Goal: Find specific page/section: Find specific page/section

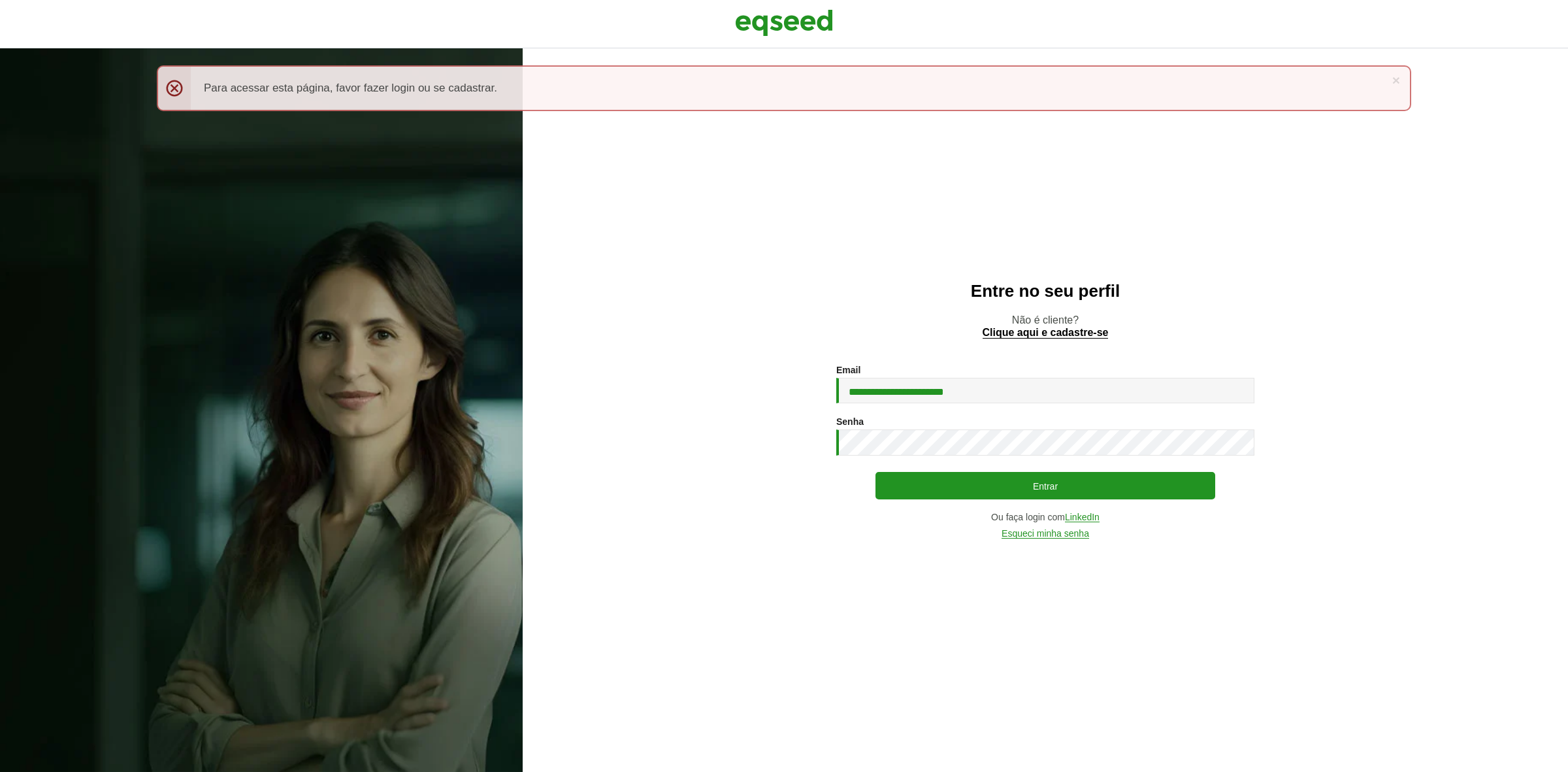
click at [904, 484] on button "Entrar" at bounding box center [1045, 485] width 340 height 27
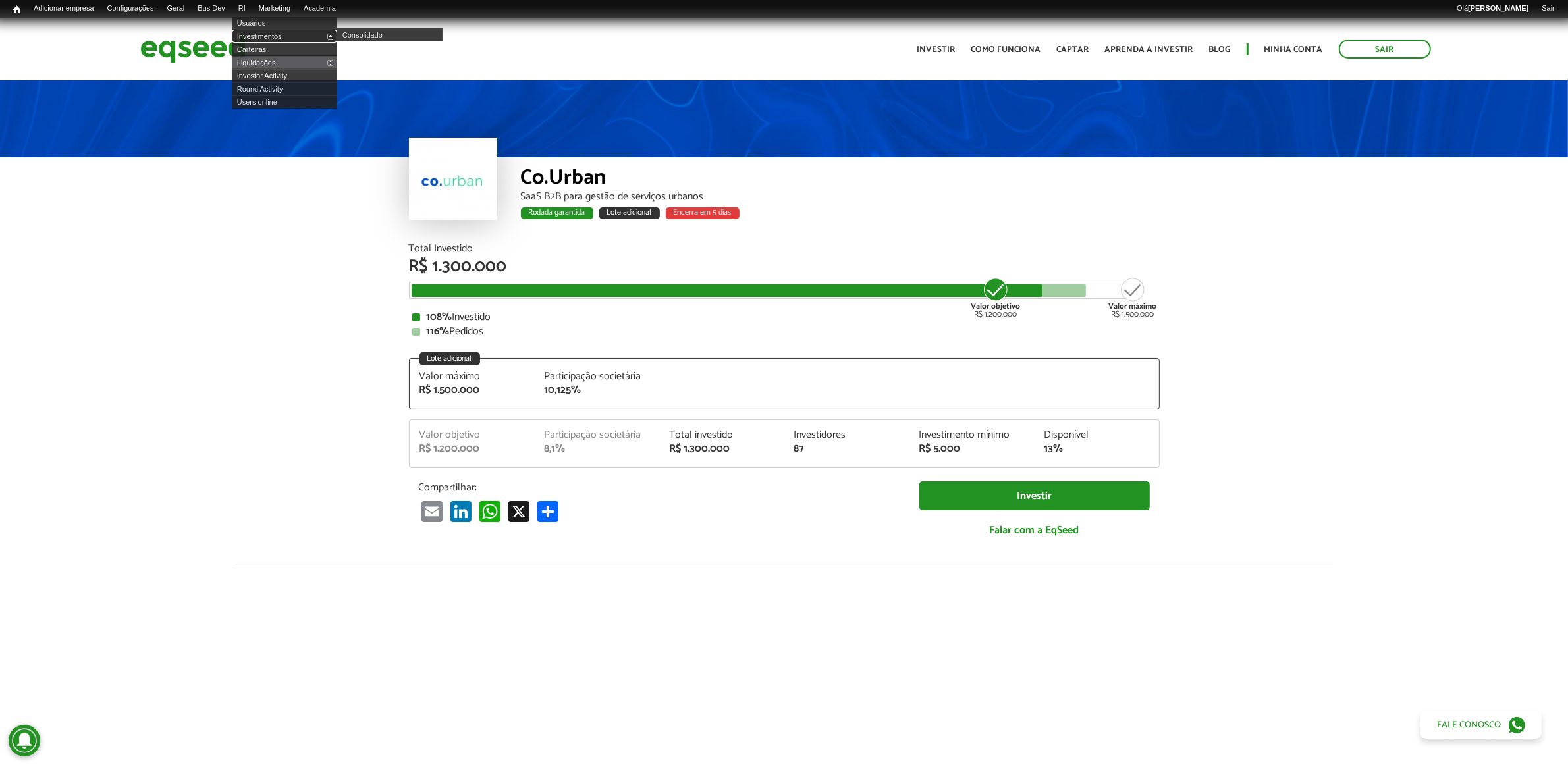
click at [282, 33] on link "Investimentos" at bounding box center [284, 36] width 105 height 13
